Goal: Information Seeking & Learning: Check status

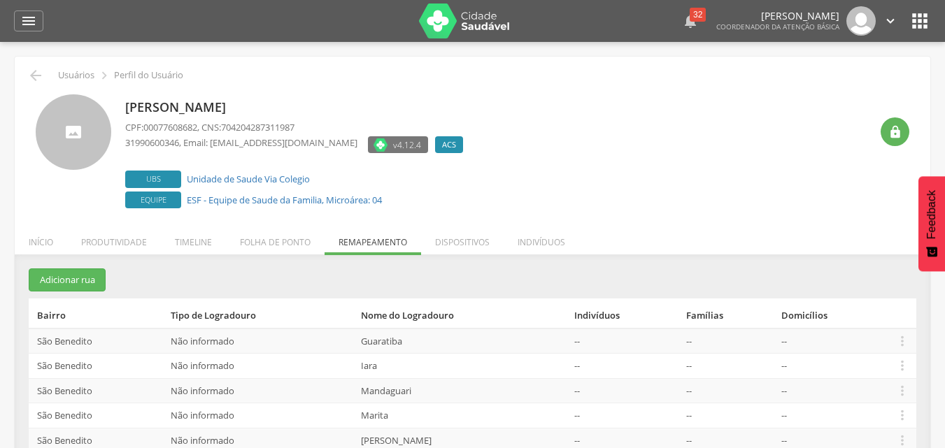
click at [689, 10] on div "32" at bounding box center [697, 15] width 16 height 14
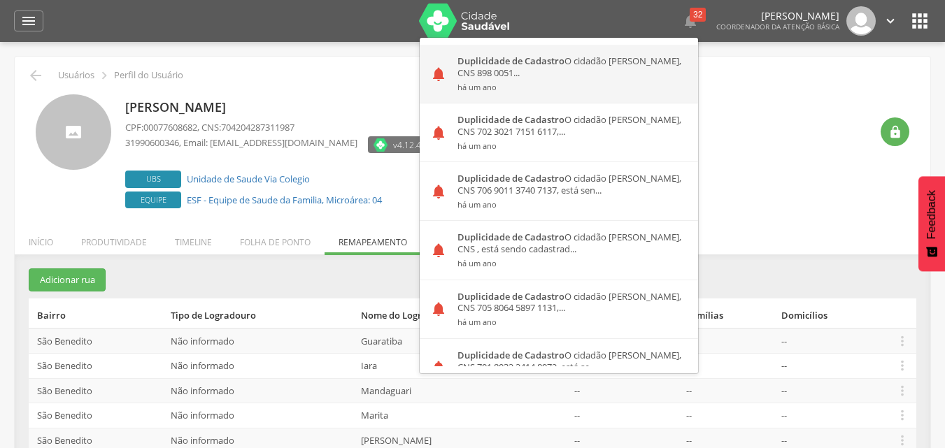
click at [516, 66] on strong "Duplicidade de Cadastro" at bounding box center [510, 61] width 107 height 13
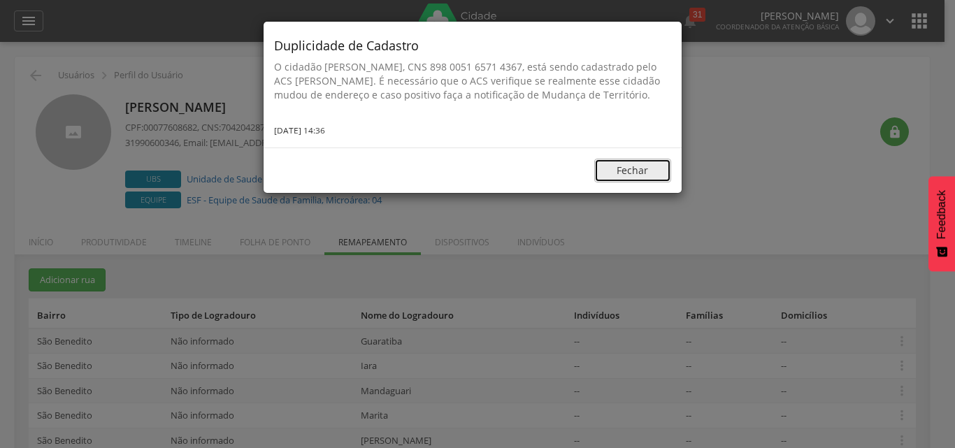
click at [617, 180] on button "Fechar" at bounding box center [632, 171] width 77 height 24
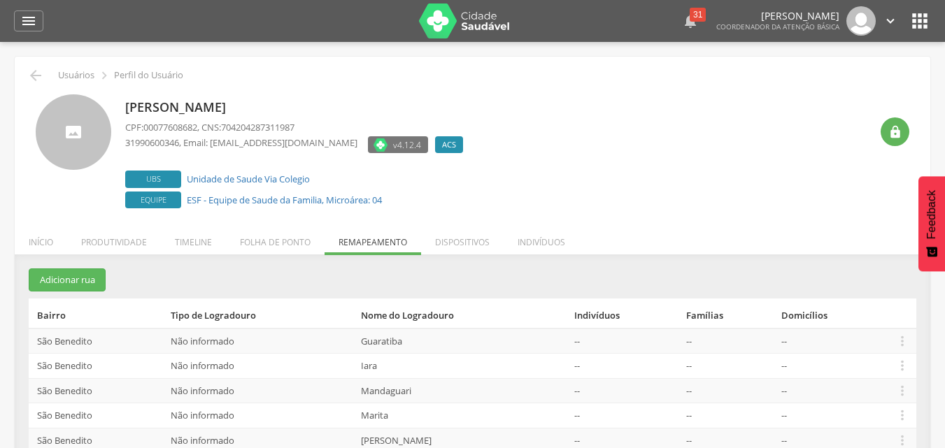
click at [689, 19] on div "31" at bounding box center [697, 15] width 16 height 14
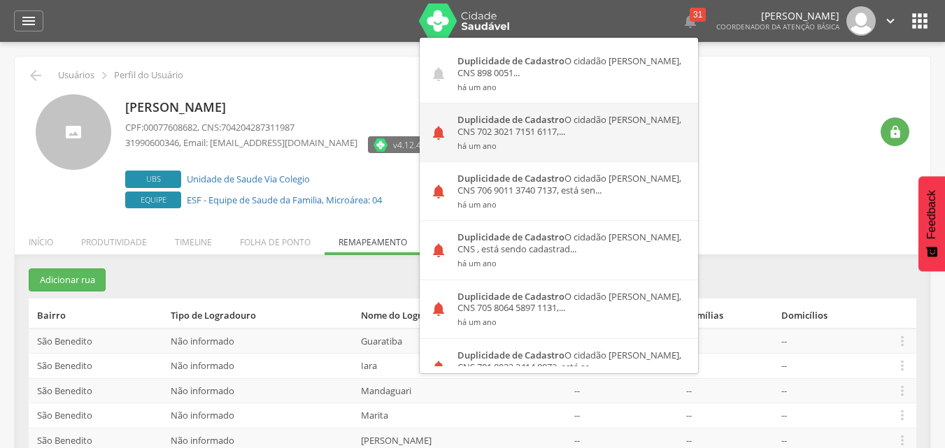
click at [506, 121] on strong "Duplicidade de Cadastro" at bounding box center [510, 119] width 107 height 13
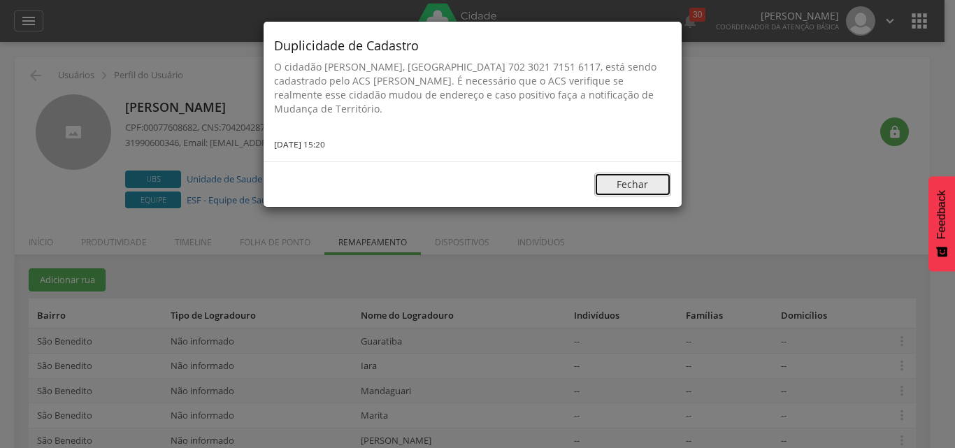
click at [624, 179] on button "Fechar" at bounding box center [632, 185] width 77 height 24
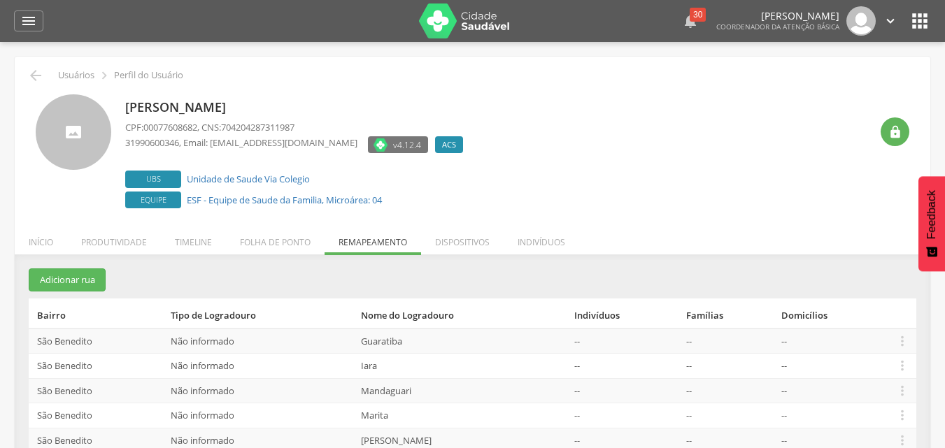
click at [689, 14] on div "30" at bounding box center [697, 15] width 16 height 14
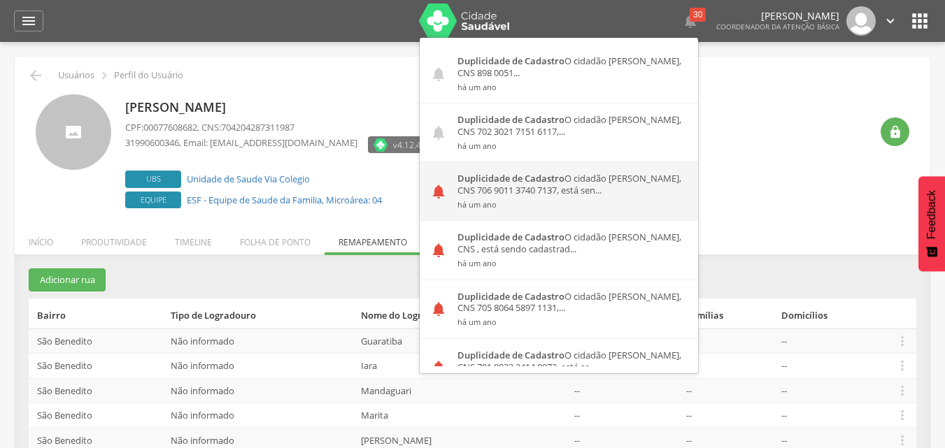
click at [506, 191] on div "Duplicidade de Cadastro O cidadão [PERSON_NAME], CNS 706 9011 3740 7137, está s…" at bounding box center [572, 191] width 251 height 58
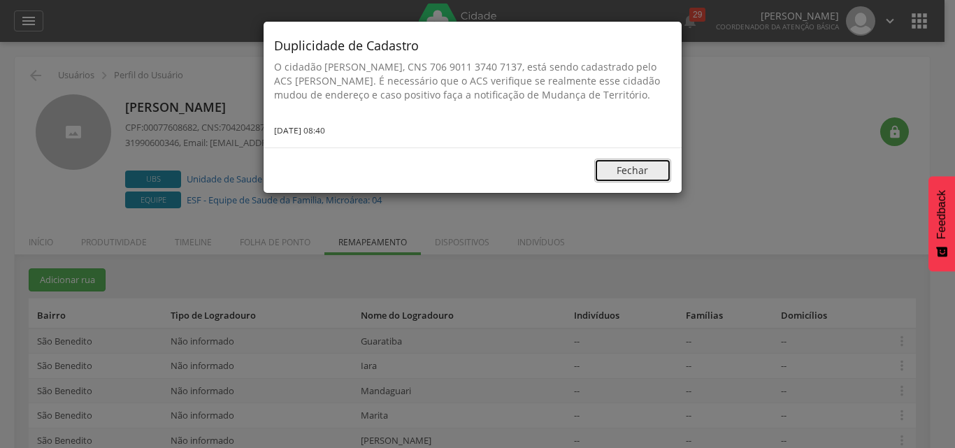
click at [625, 183] on button "Fechar" at bounding box center [632, 171] width 77 height 24
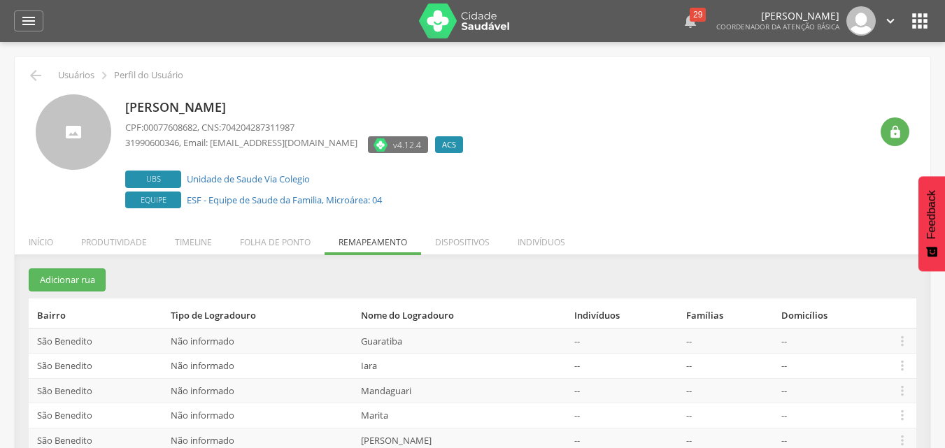
click at [682, 27] on icon "" at bounding box center [690, 21] width 17 height 17
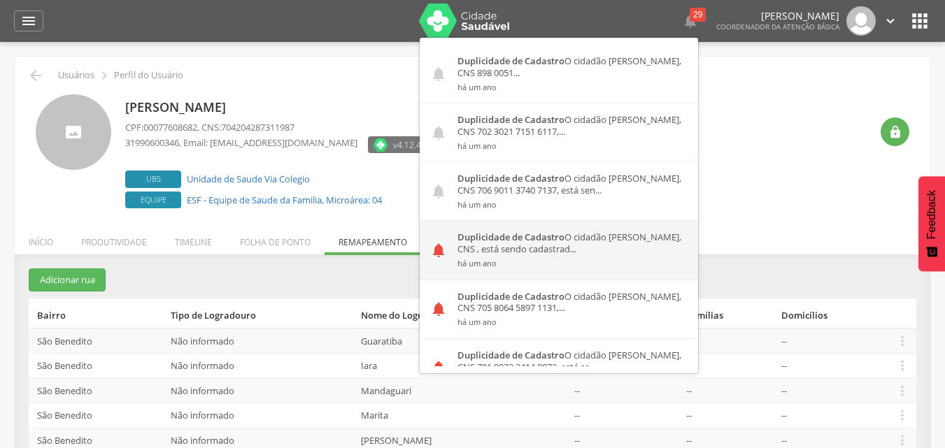
click at [515, 239] on strong "Duplicidade de Cadastro" at bounding box center [510, 237] width 107 height 13
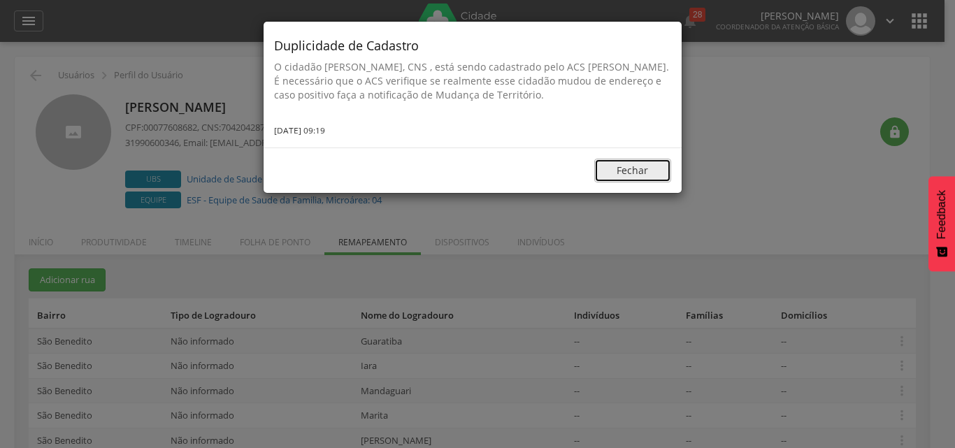
click at [624, 172] on button "Fechar" at bounding box center [632, 171] width 77 height 24
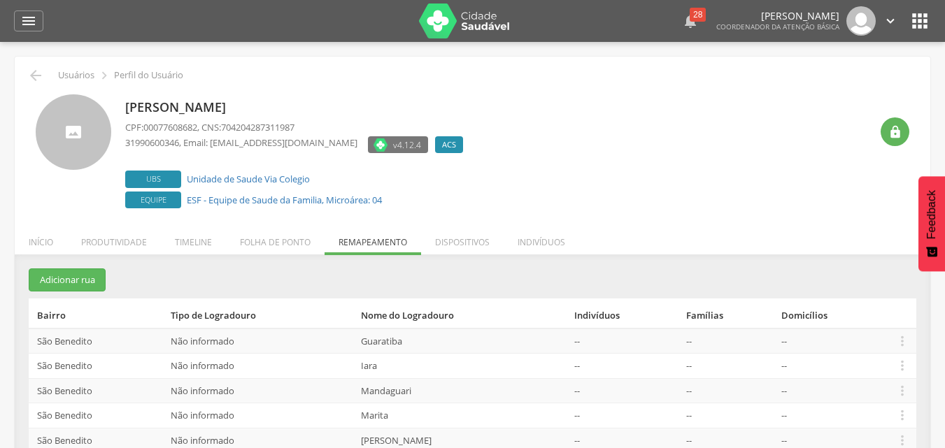
click at [689, 19] on div "28" at bounding box center [697, 15] width 16 height 14
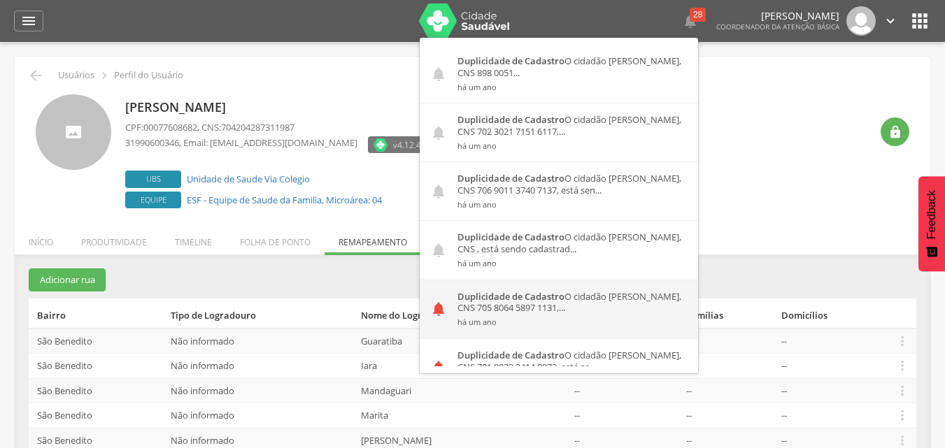
click at [483, 288] on div "Duplicidade de Cadastro O cidadão [PERSON_NAME], CNS 705 8064 5897 1131,... há …" at bounding box center [572, 309] width 251 height 58
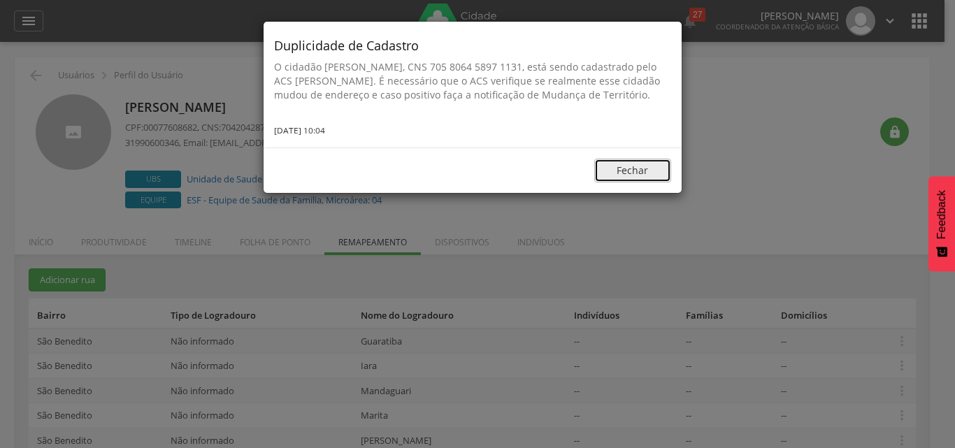
click at [628, 183] on button "Fechar" at bounding box center [632, 171] width 77 height 24
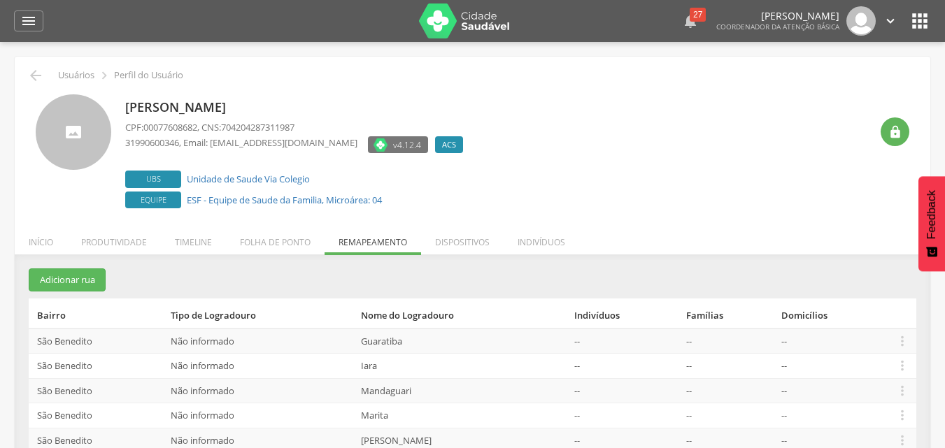
click at [689, 13] on div "27" at bounding box center [697, 15] width 16 height 14
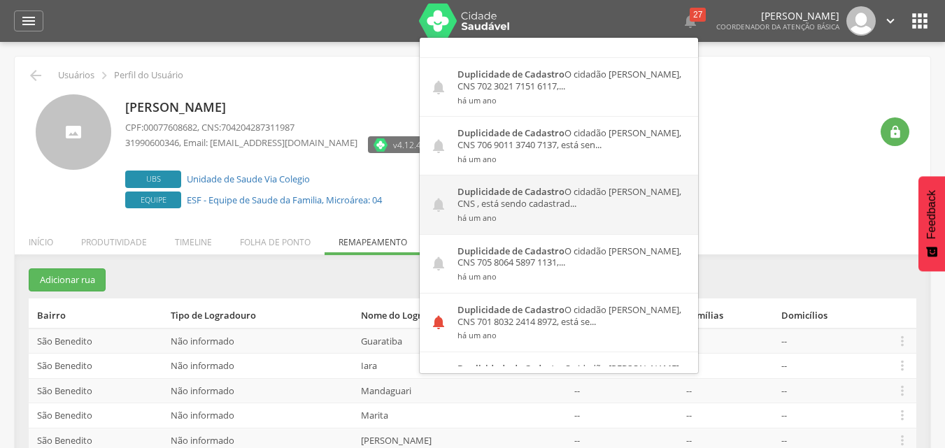
scroll to position [70, 0]
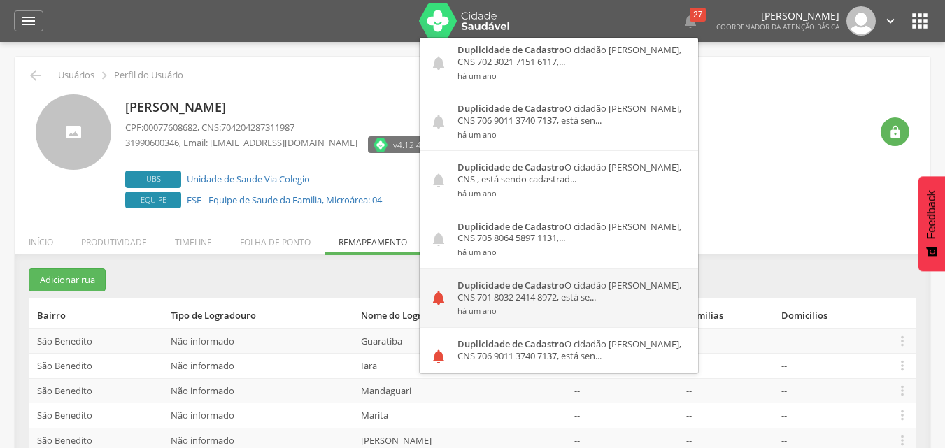
click at [523, 292] on div "Duplicidade de Cadastro O cidadão [PERSON_NAME], CNS 701 8032 2414 8972, está s…" at bounding box center [572, 298] width 251 height 58
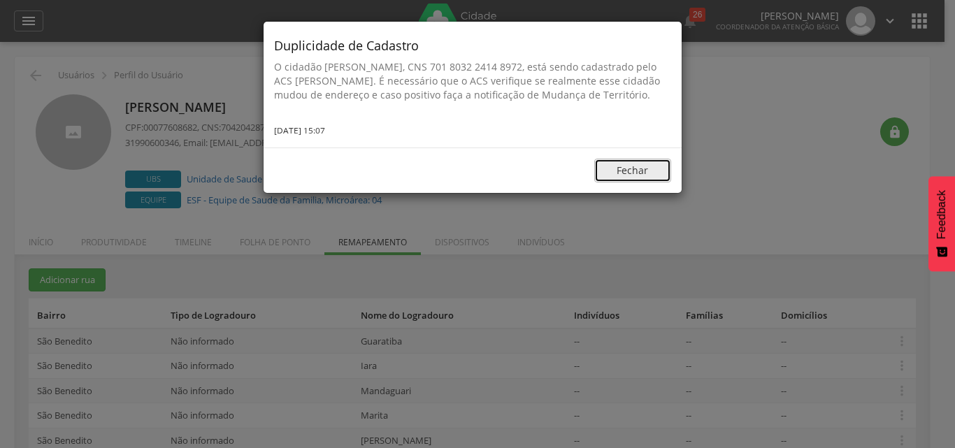
click at [629, 183] on button "Fechar" at bounding box center [632, 171] width 77 height 24
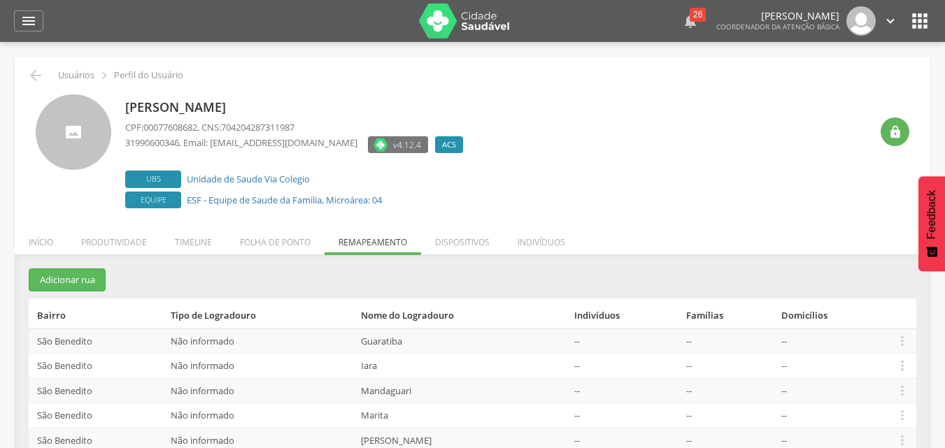
click at [682, 27] on icon "" at bounding box center [690, 21] width 17 height 17
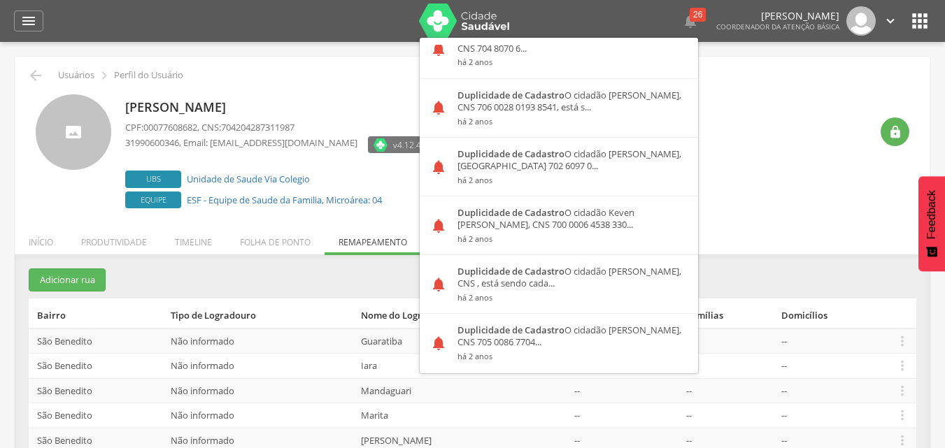
scroll to position [1561, 0]
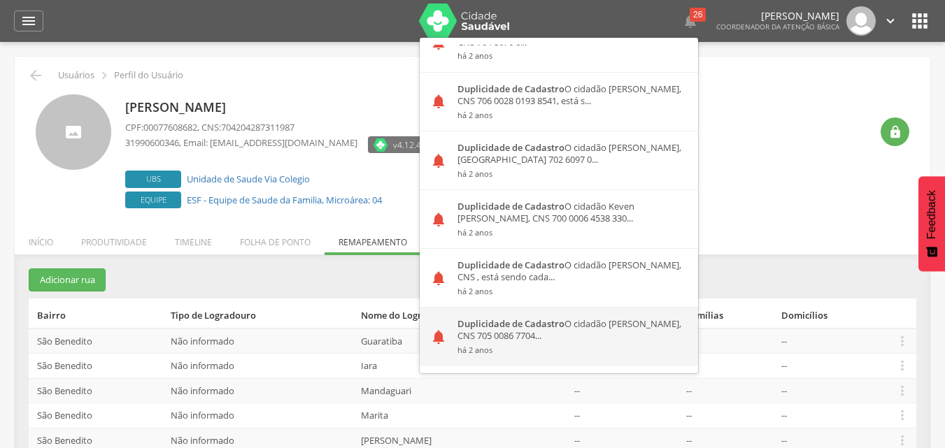
click at [527, 329] on div "Duplicidade de Cadastro O cidadão [PERSON_NAME], CNS 705 0086 7704... há 2 anos" at bounding box center [572, 337] width 251 height 58
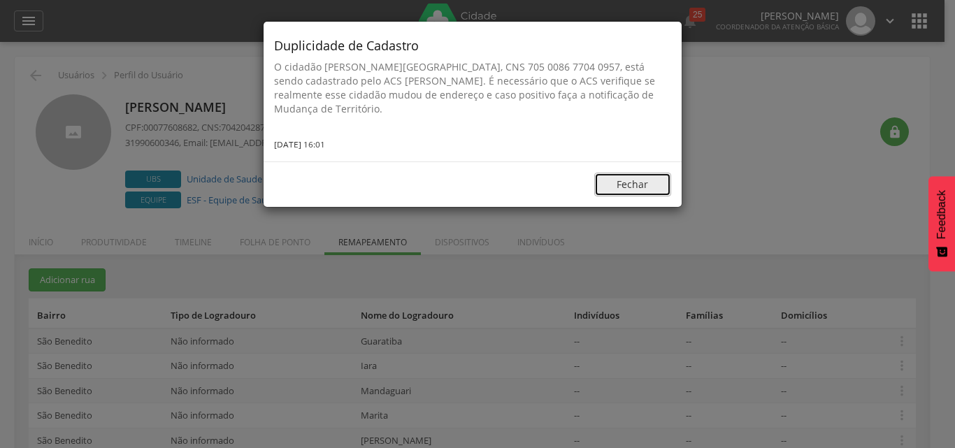
click at [627, 180] on button "Fechar" at bounding box center [632, 185] width 77 height 24
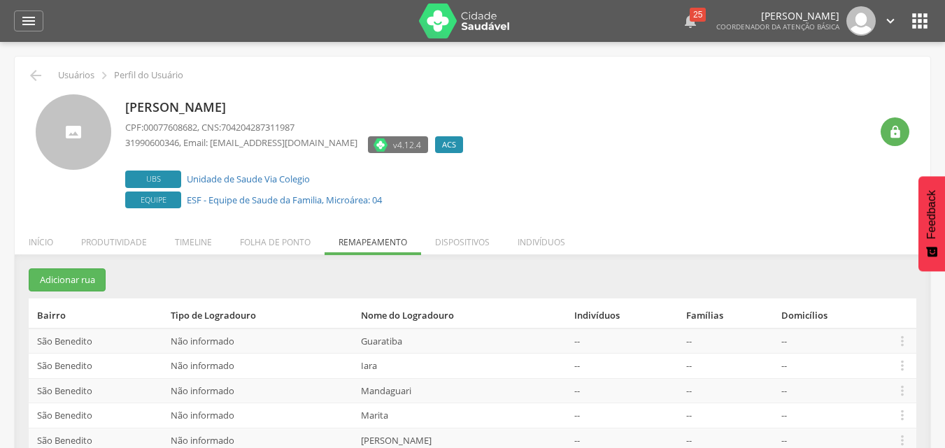
click at [682, 27] on icon "" at bounding box center [690, 21] width 17 height 17
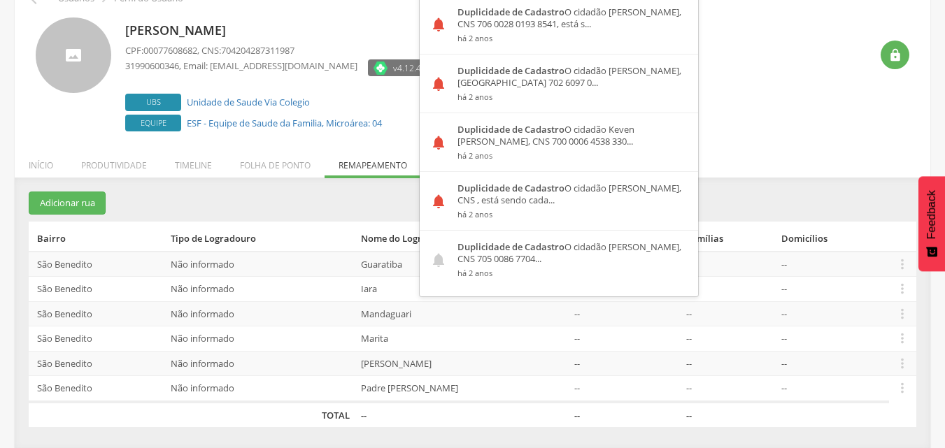
scroll to position [78, 0]
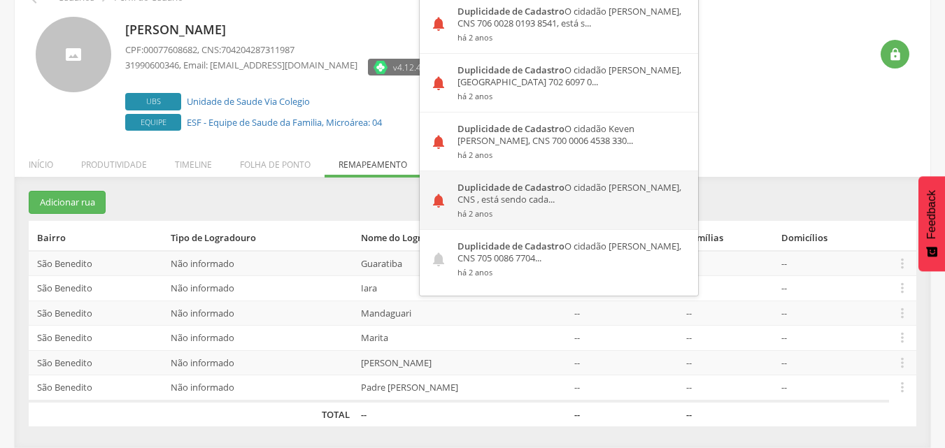
click at [488, 201] on div "Duplicidade de Cadastro O cidadão [PERSON_NAME], CNS , está sendo cada... há 2 …" at bounding box center [572, 200] width 251 height 58
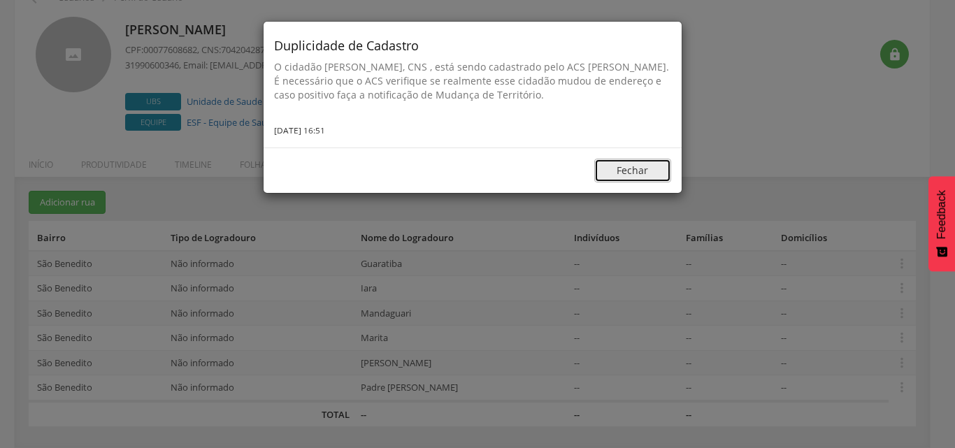
click at [632, 175] on button "Fechar" at bounding box center [632, 171] width 77 height 24
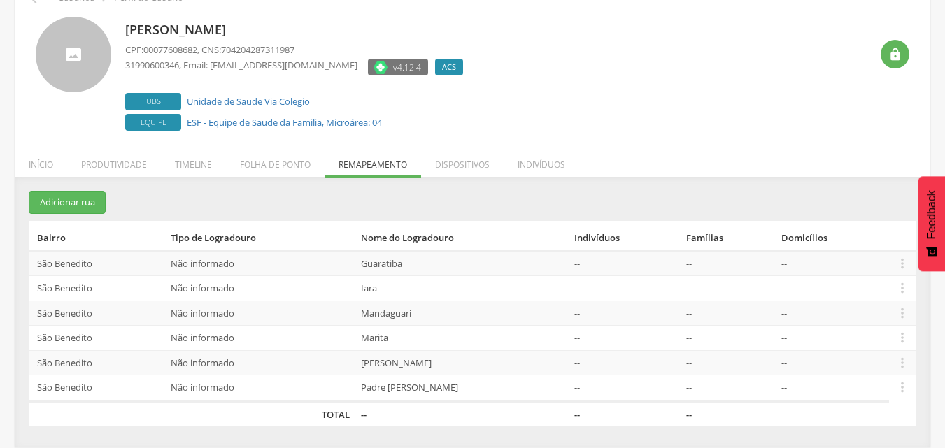
scroll to position [0, 0]
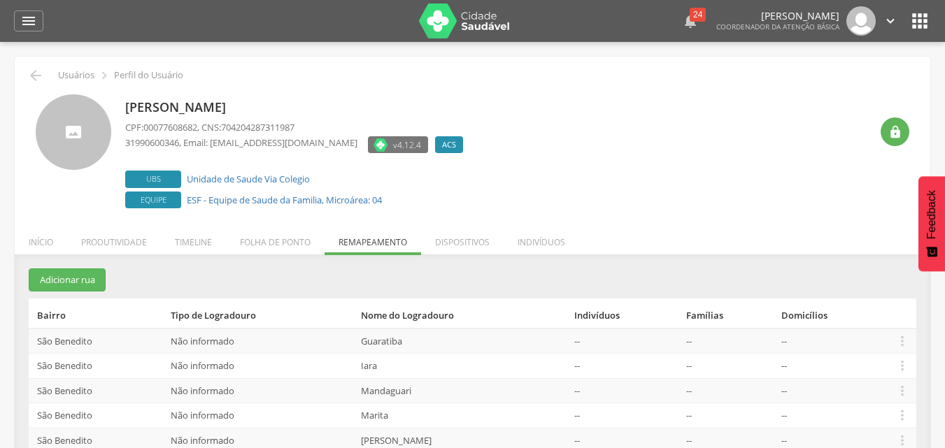
click at [689, 18] on div "24" at bounding box center [697, 15] width 16 height 14
